Goal: Transaction & Acquisition: Purchase product/service

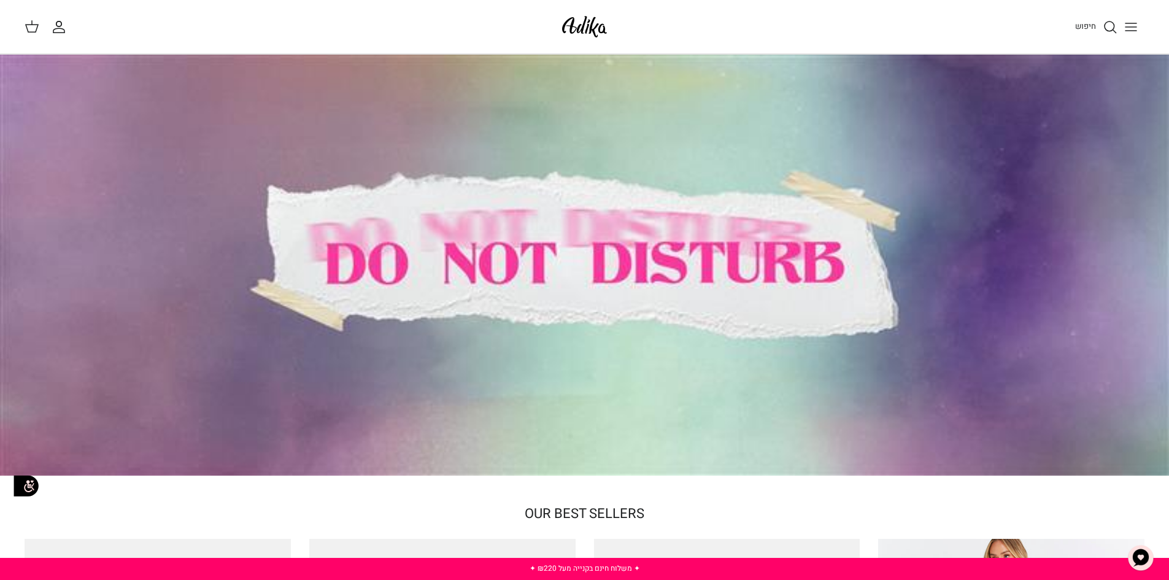
click at [1114, 28] on circle "חיפוש" at bounding box center [1110, 26] width 10 height 10
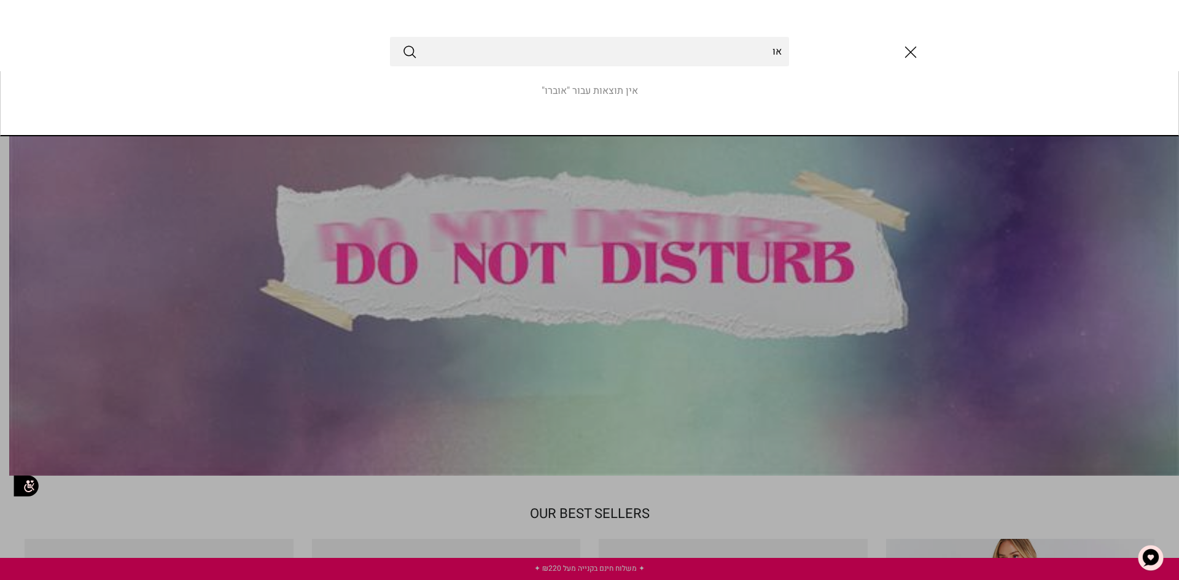
type input "א"
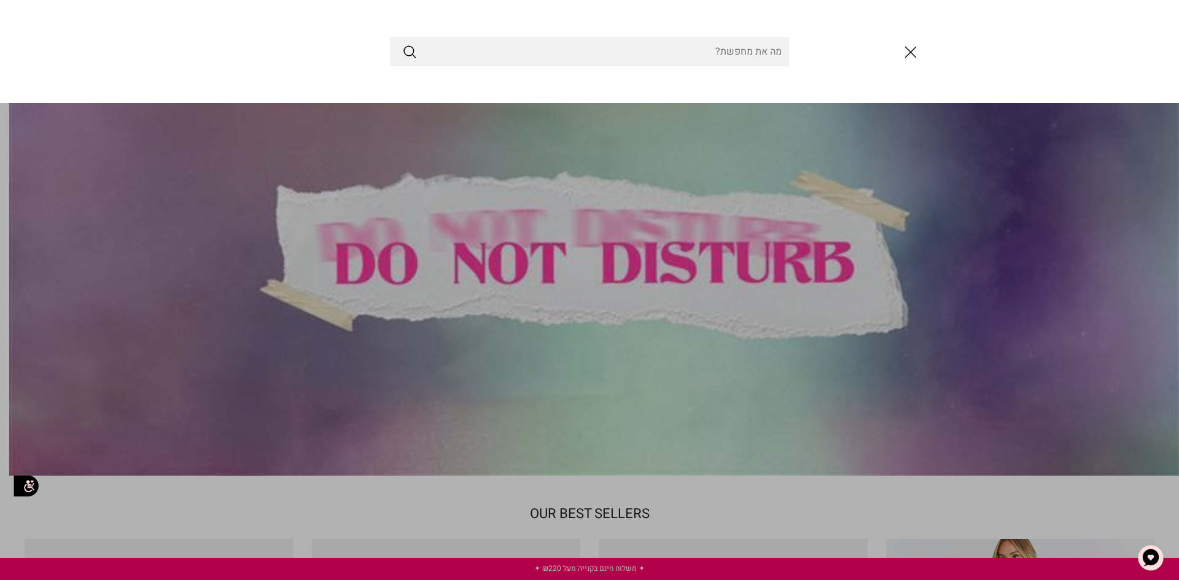
click at [913, 104] on link "Toggle menu" at bounding box center [589, 290] width 1179 height 580
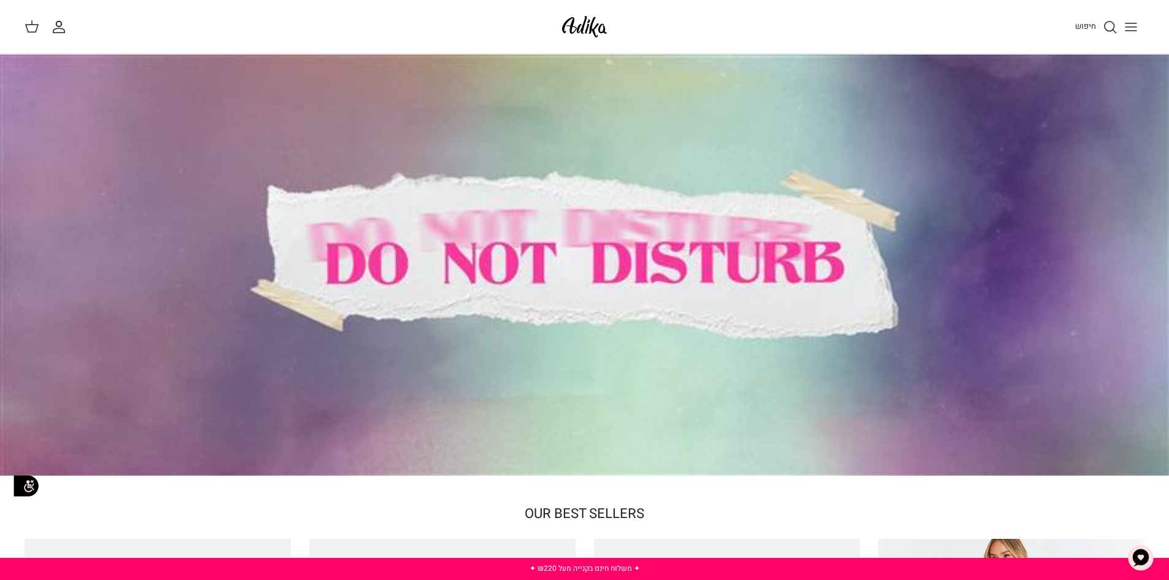
click at [1132, 33] on icon "Toggle menu" at bounding box center [1131, 27] width 15 height 15
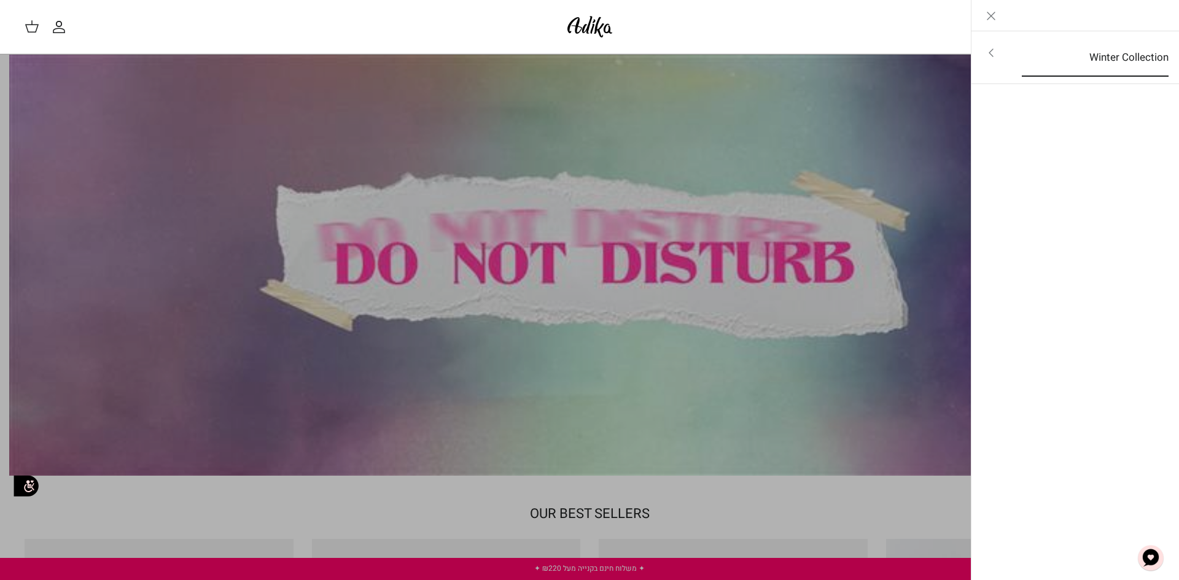
click at [1132, 56] on link "Winter Collection" at bounding box center [1094, 58] width 169 height 38
click at [1163, 51] on link "לכל הפריטים" at bounding box center [1075, 54] width 196 height 31
